Goal: Task Accomplishment & Management: Complete application form

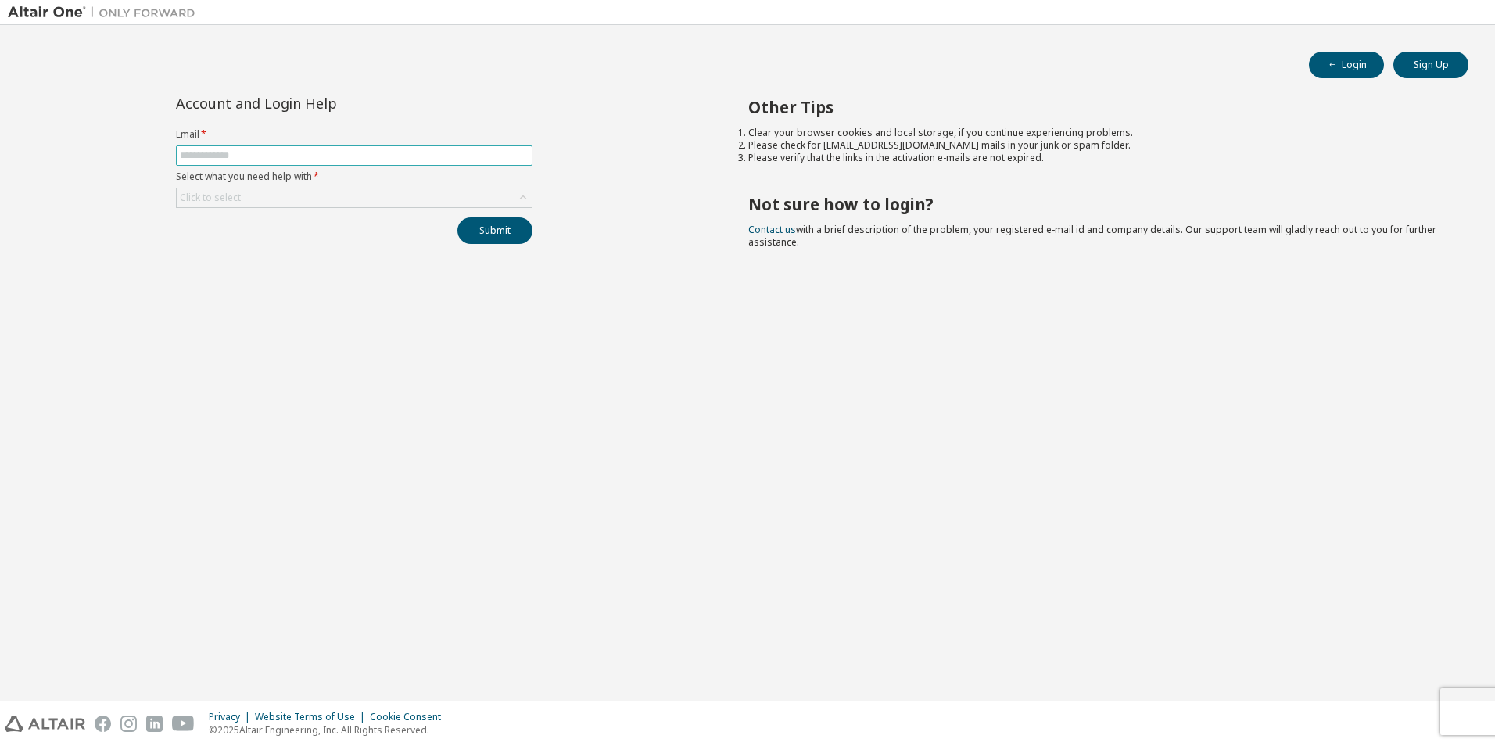
click at [287, 152] on input "text" at bounding box center [354, 155] width 349 height 13
type input "**********"
click at [500, 227] on button "Submit" at bounding box center [495, 230] width 75 height 27
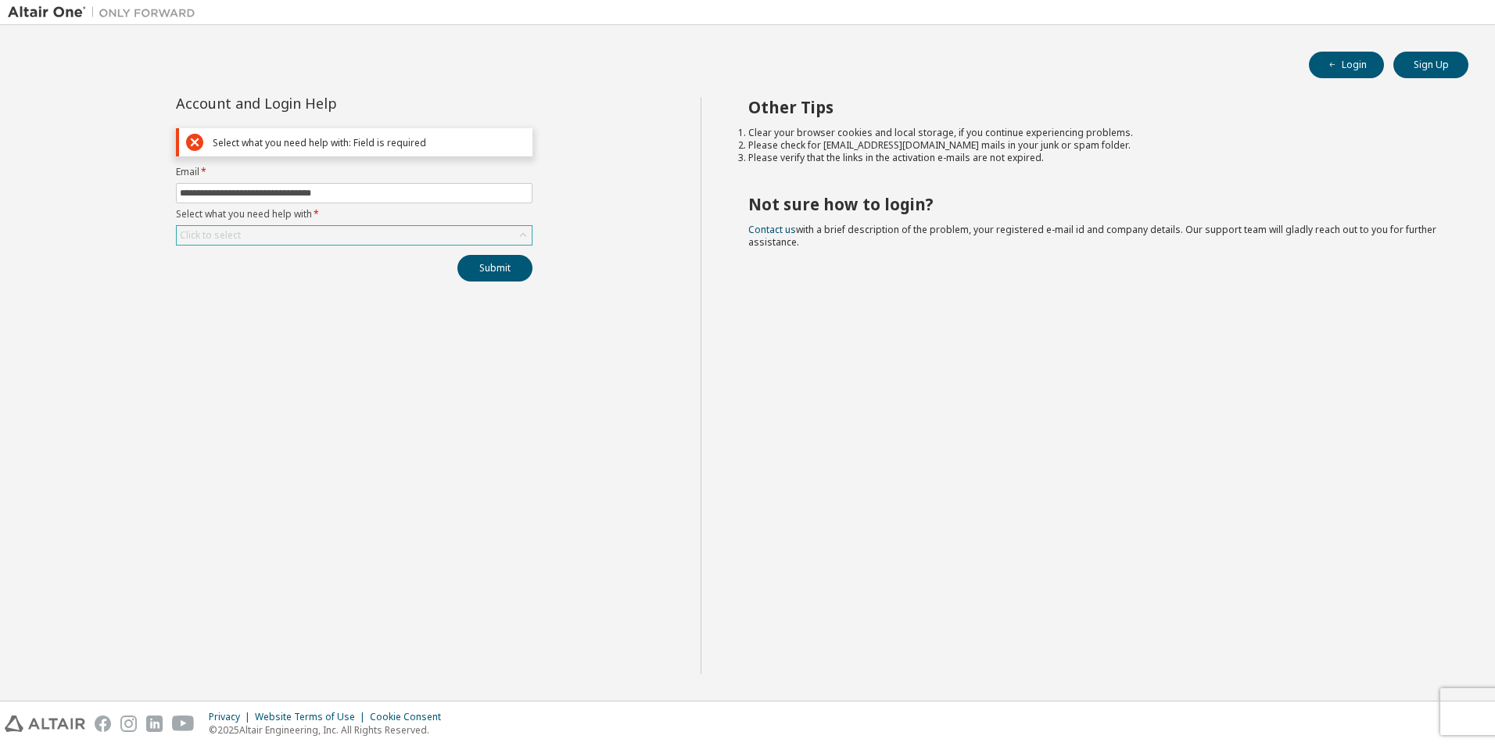
click at [510, 233] on div "Click to select" at bounding box center [354, 235] width 355 height 19
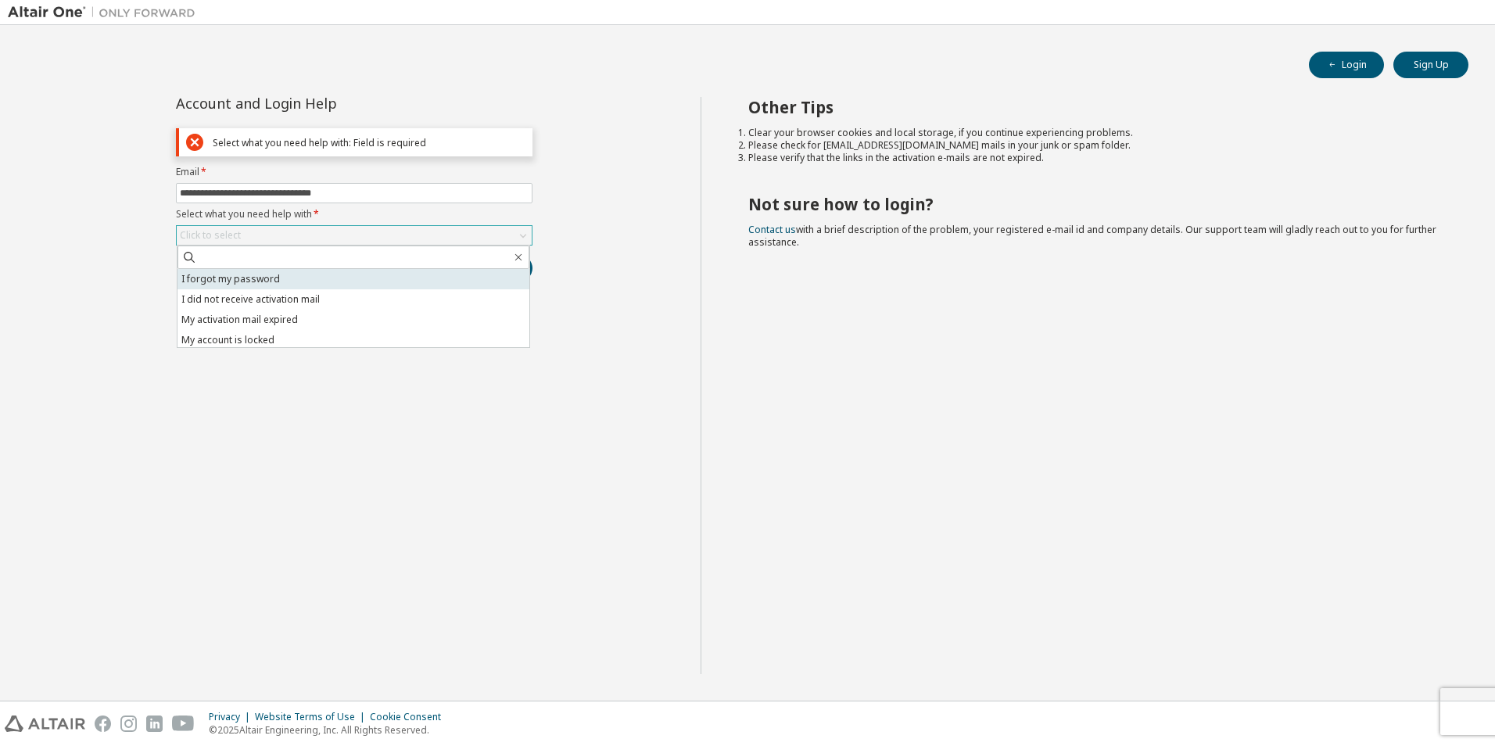
click at [286, 282] on li "I forgot my password" at bounding box center [354, 279] width 352 height 20
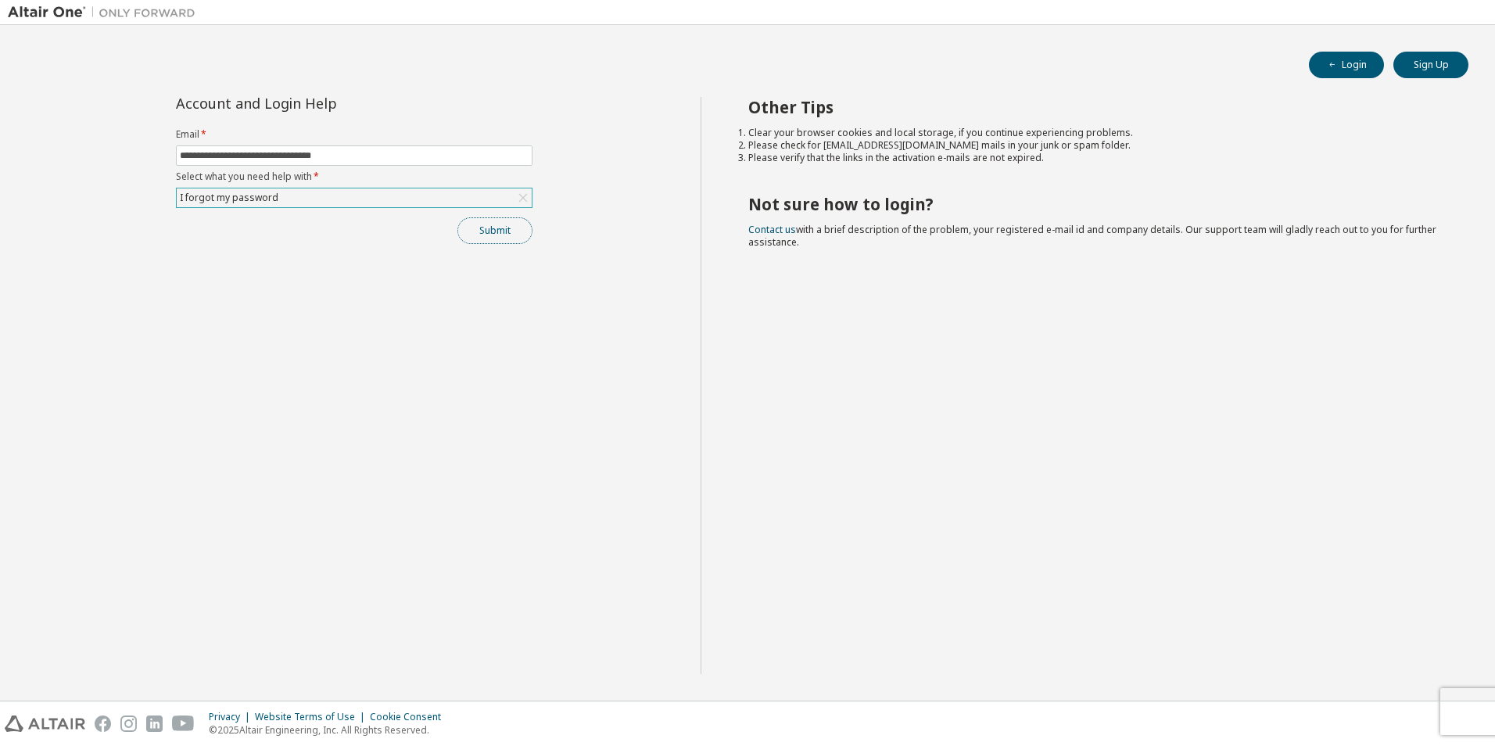
click at [490, 237] on button "Submit" at bounding box center [495, 230] width 75 height 27
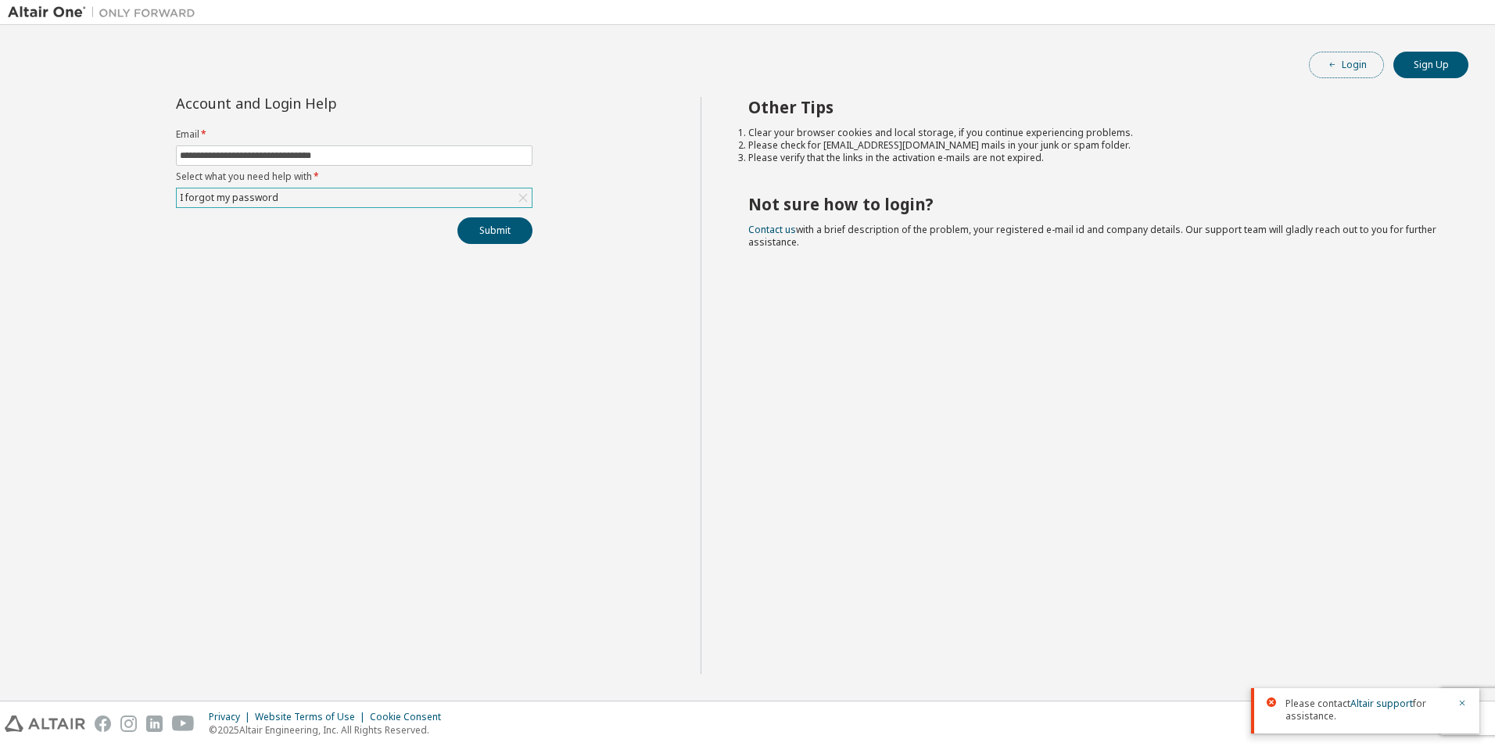
click at [1336, 75] on button "Login" at bounding box center [1346, 65] width 75 height 27
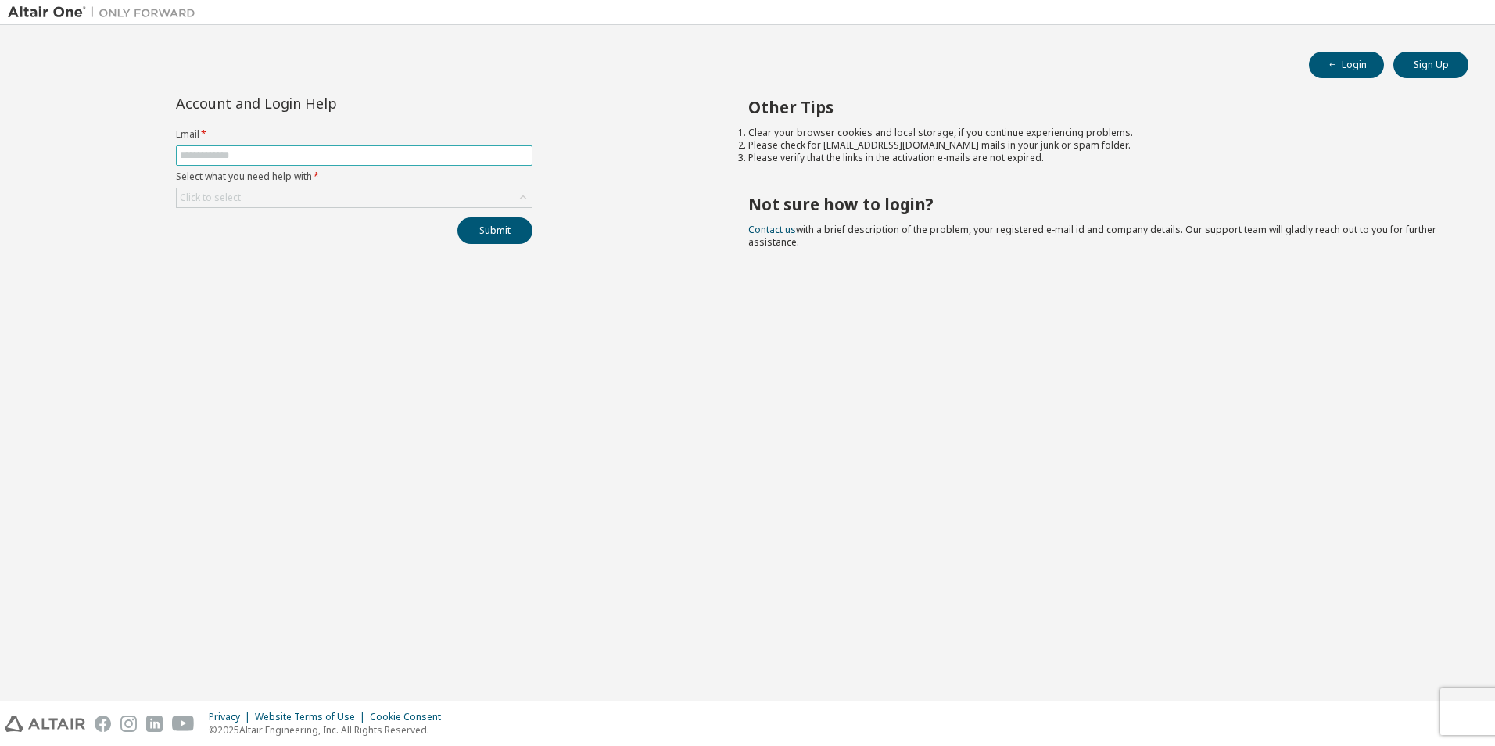
click at [242, 151] on input "text" at bounding box center [354, 155] width 349 height 13
type input "**********"
click at [408, 195] on div "Click to select" at bounding box center [354, 197] width 355 height 19
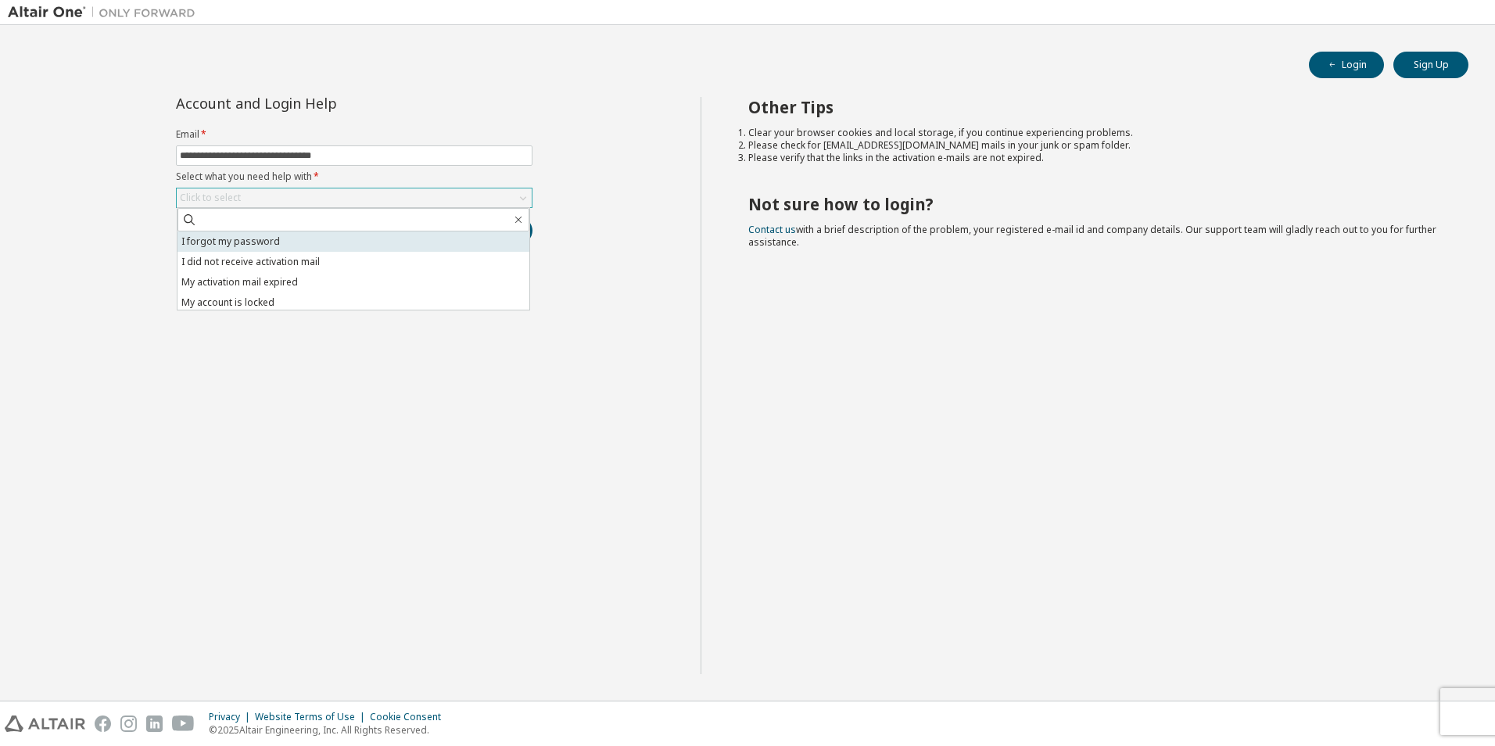
click at [296, 240] on li "I forgot my password" at bounding box center [354, 241] width 352 height 20
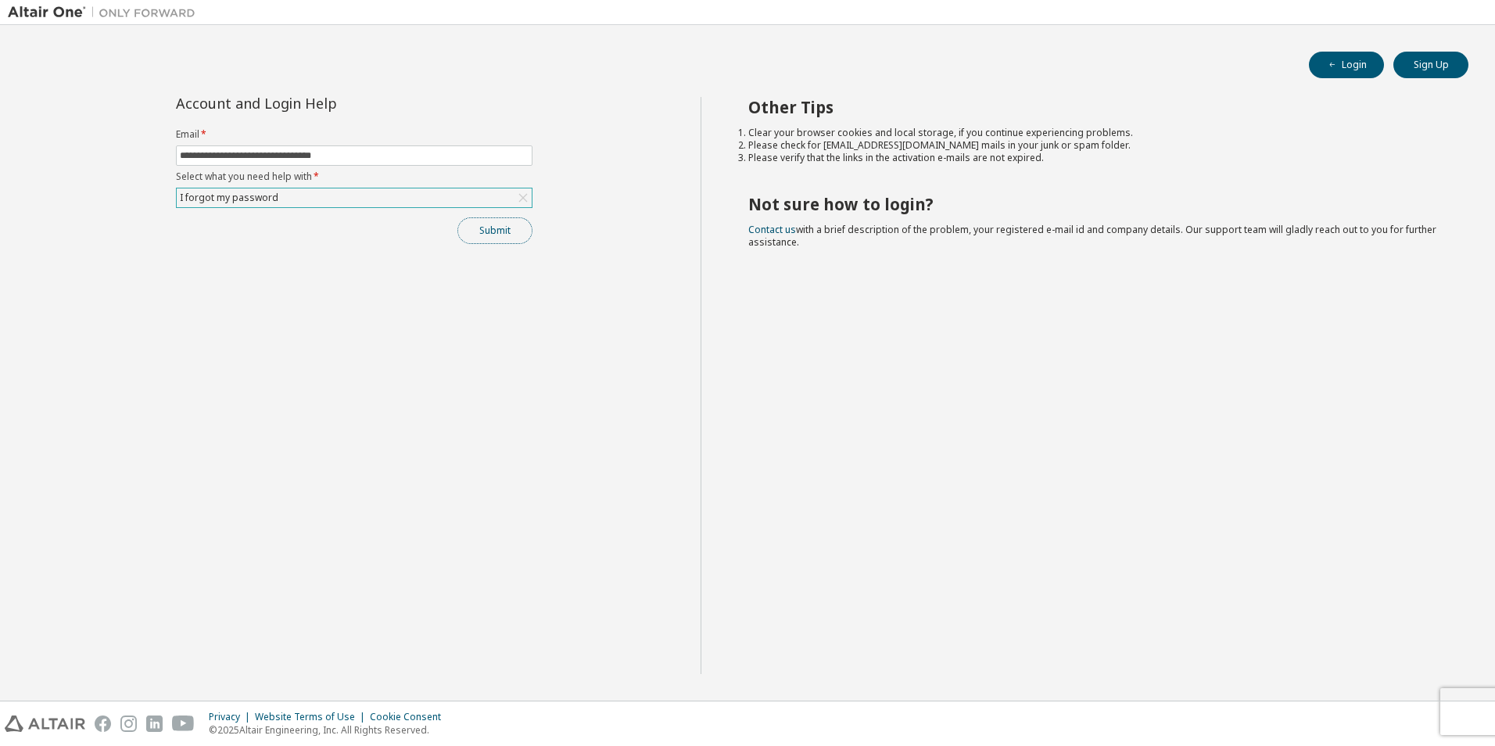
click at [490, 239] on button "Submit" at bounding box center [495, 230] width 75 height 27
click at [480, 228] on button "Submit" at bounding box center [495, 230] width 75 height 27
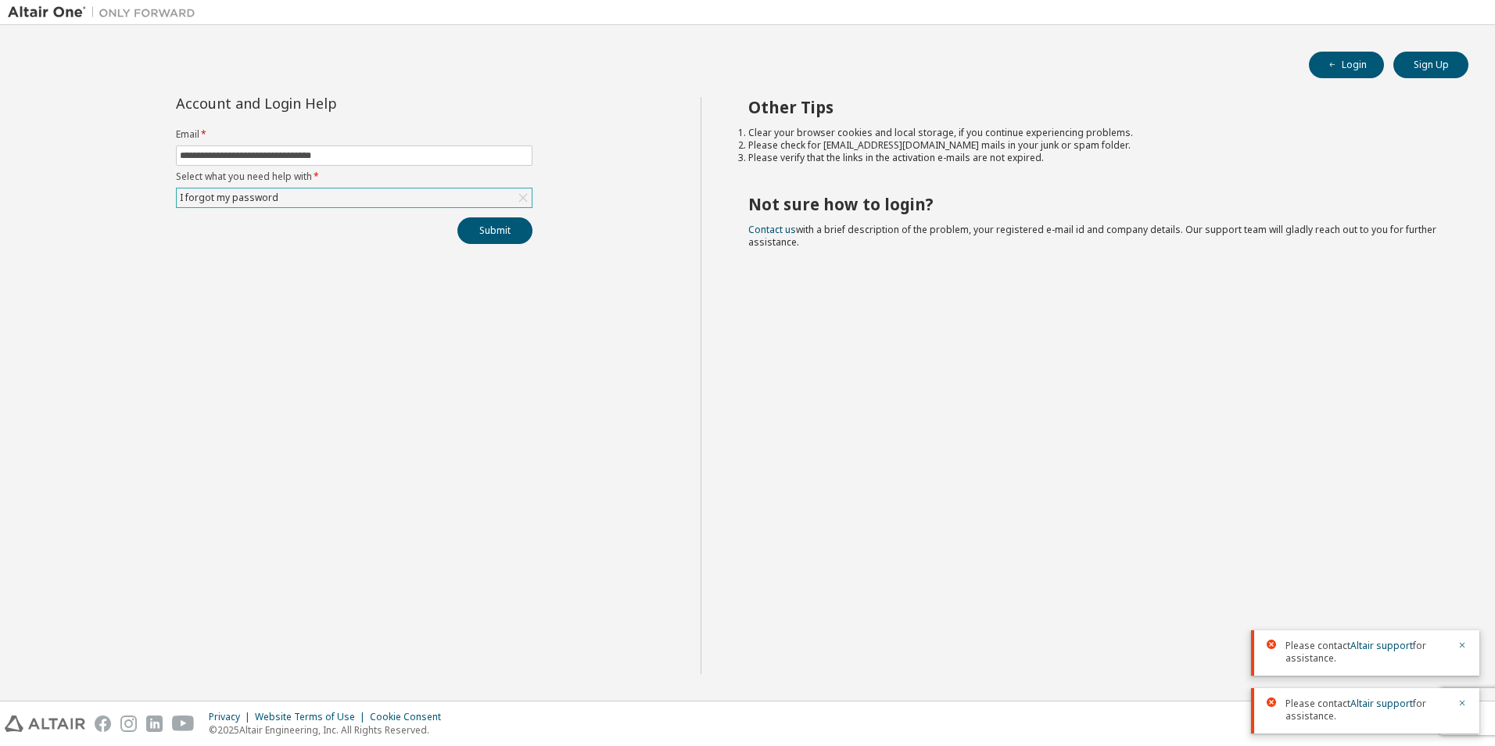
click at [331, 204] on div "I forgot my password" at bounding box center [354, 197] width 355 height 19
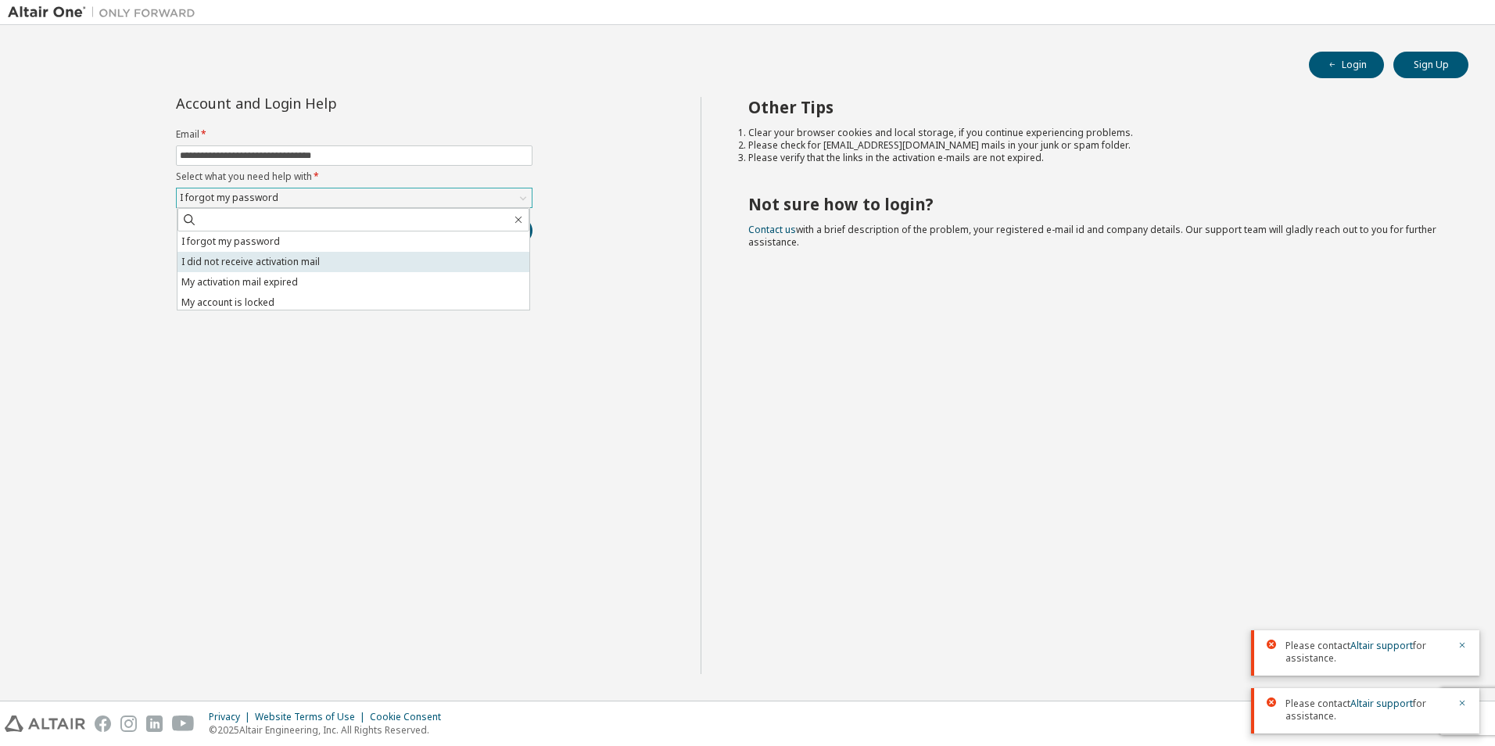
click at [283, 268] on li "I did not receive activation mail" at bounding box center [354, 262] width 352 height 20
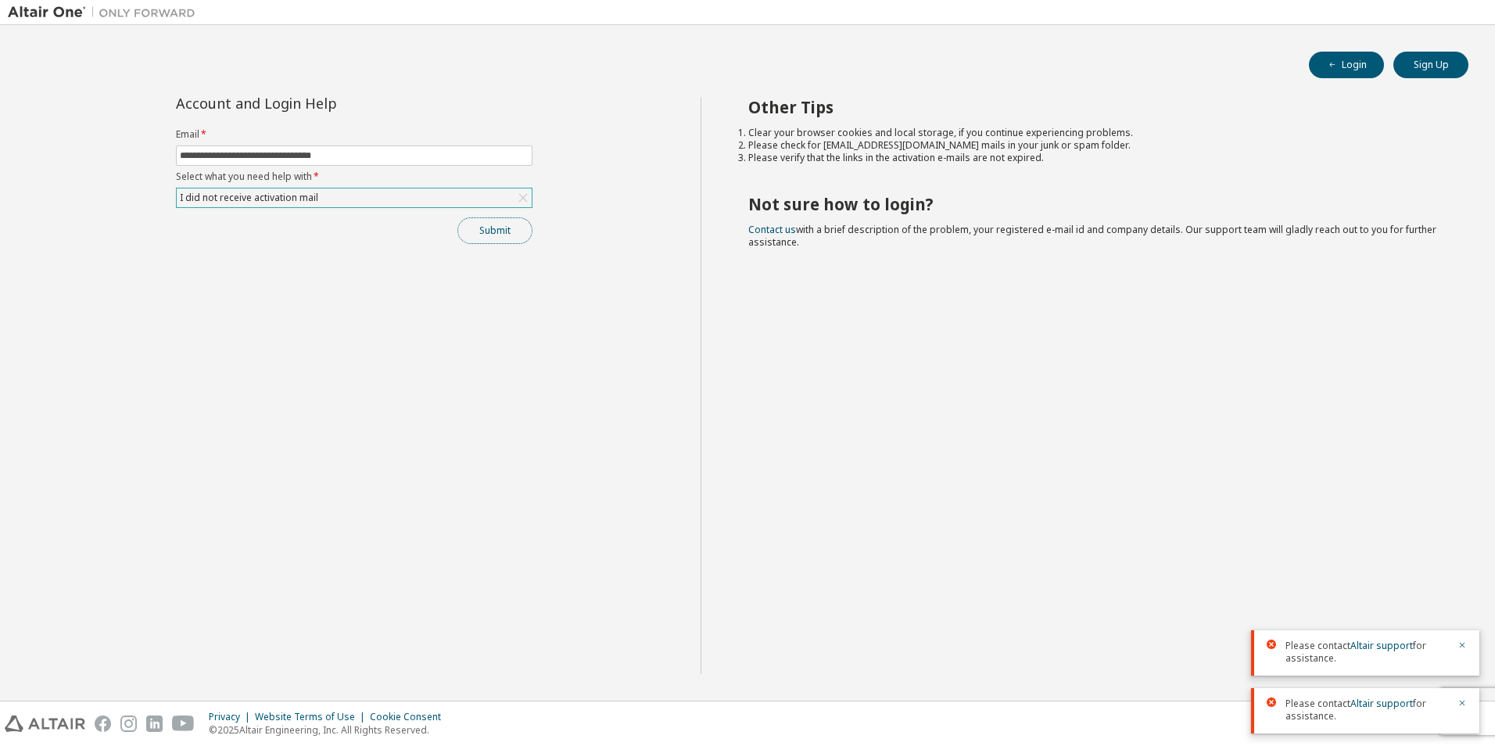
click at [519, 239] on button "Submit" at bounding box center [495, 230] width 75 height 27
click at [1412, 61] on button "Sign Up" at bounding box center [1431, 65] width 75 height 27
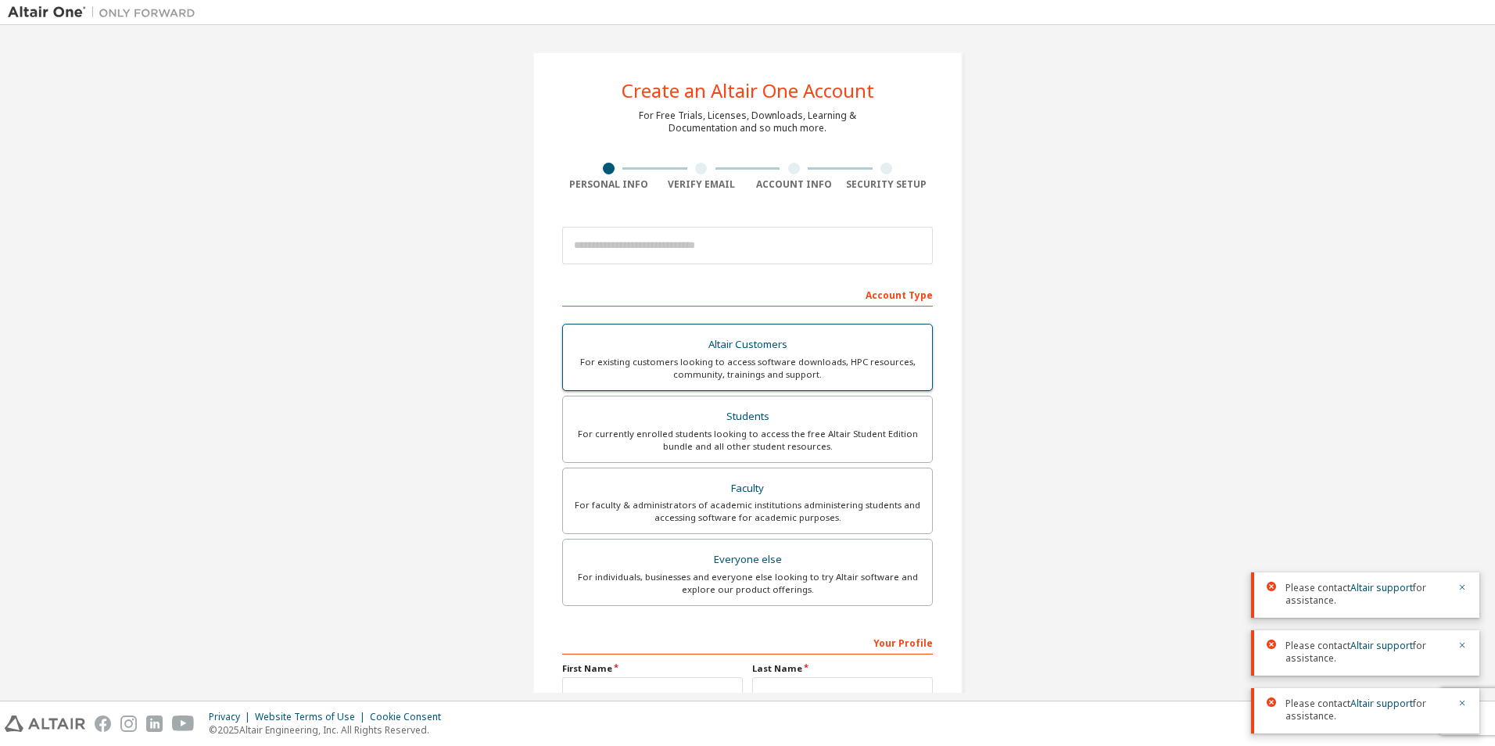
click at [802, 368] on div "For existing customers looking to access software downloads, HPC resources, com…" at bounding box center [747, 368] width 350 height 25
